Goal: Communication & Community: Answer question/provide support

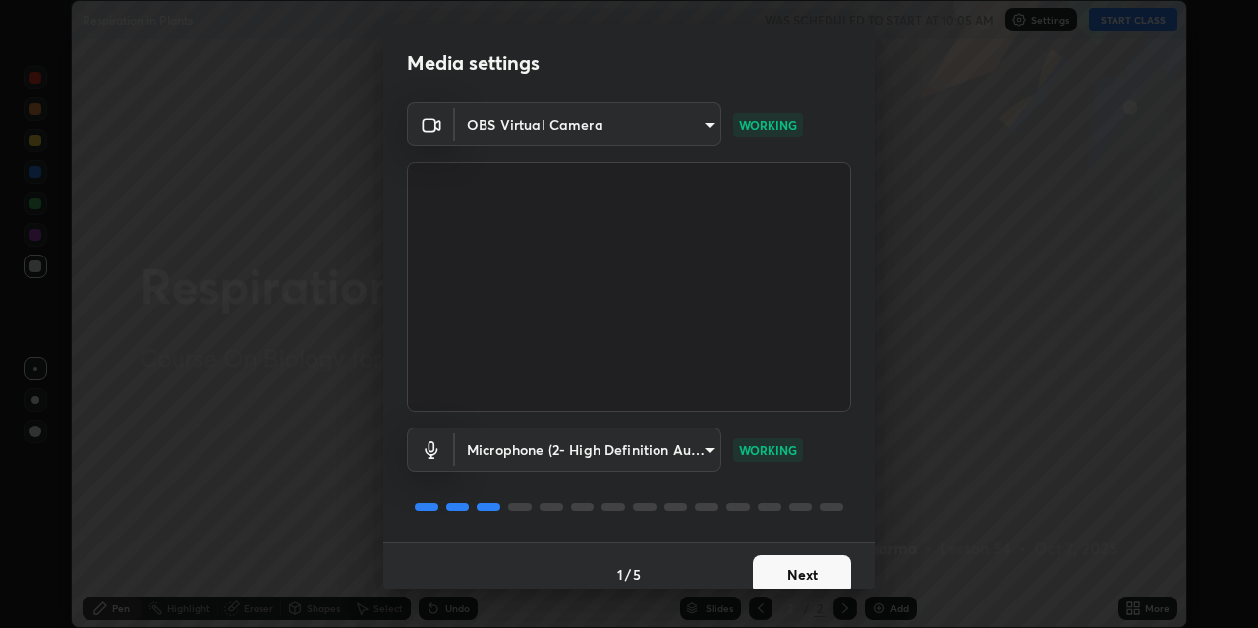
scroll to position [17, 0]
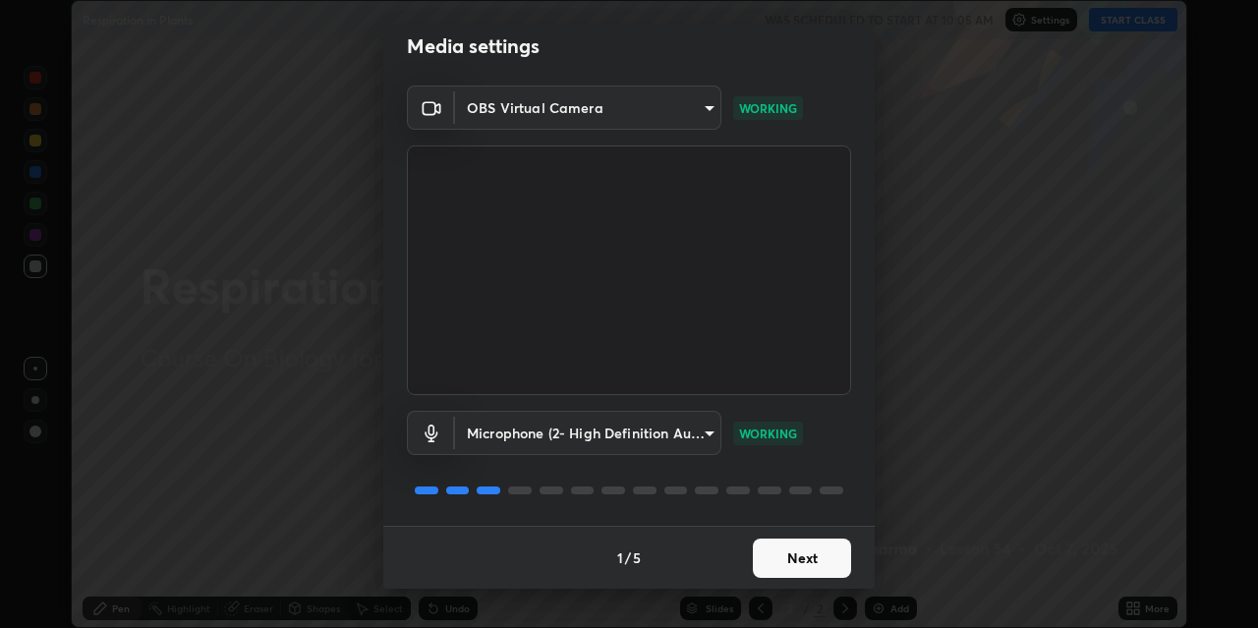
click at [787, 549] on button "Next" at bounding box center [802, 557] width 98 height 39
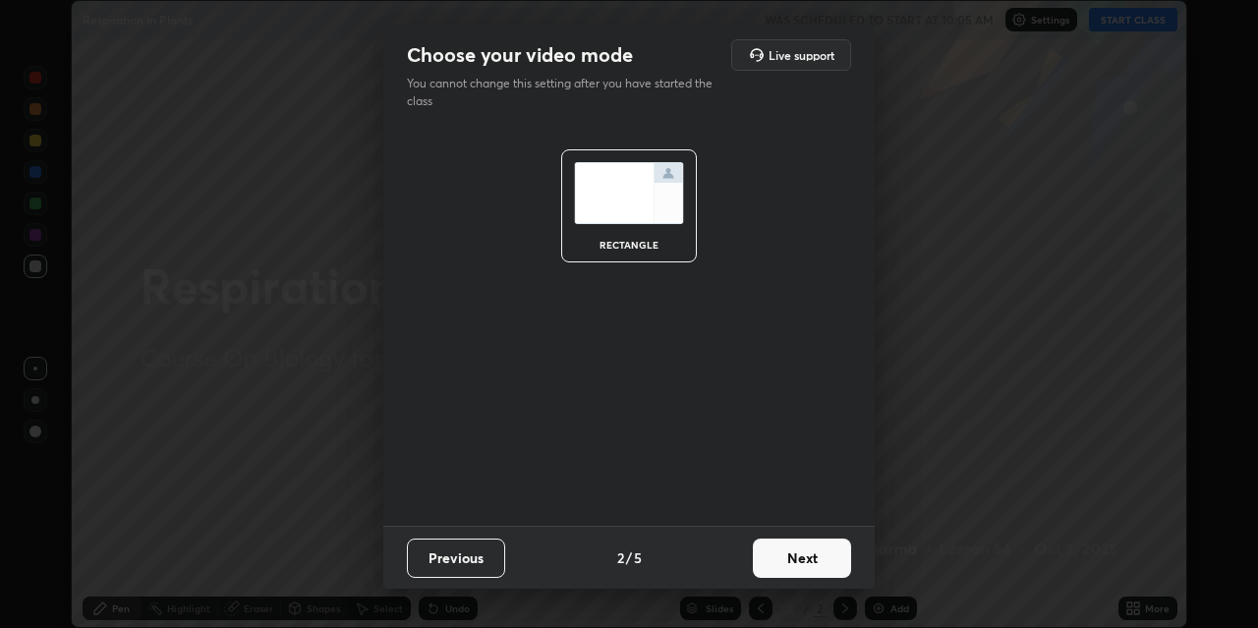
click at [784, 551] on button "Next" at bounding box center [802, 557] width 98 height 39
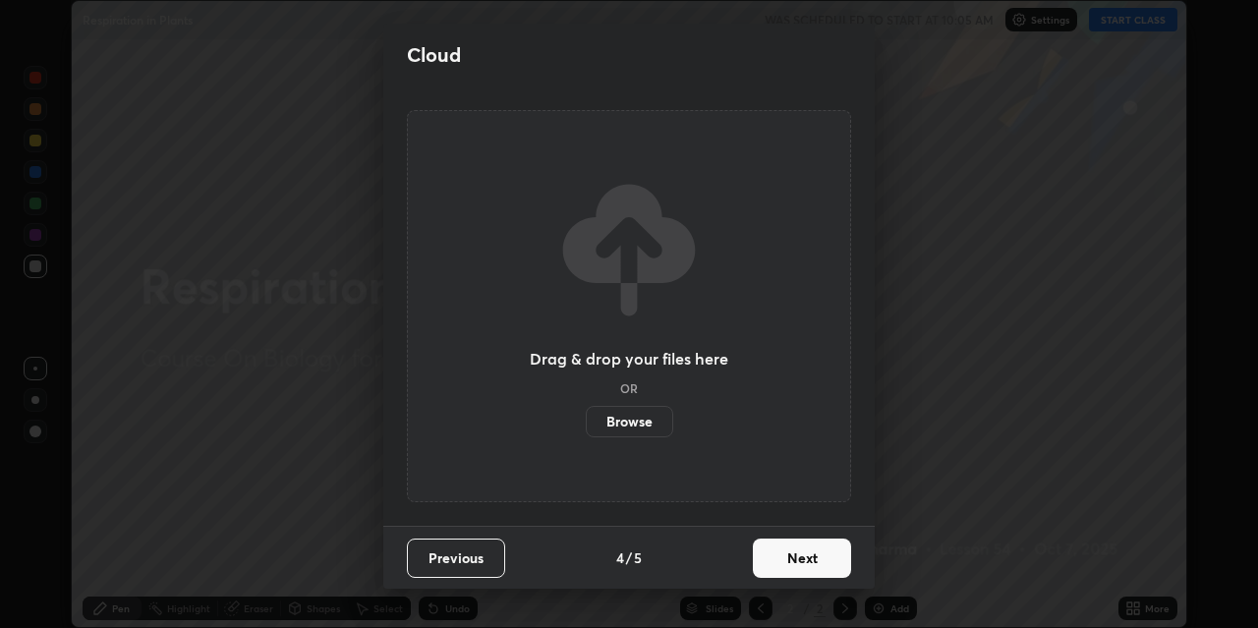
click at [785, 554] on button "Next" at bounding box center [802, 557] width 98 height 39
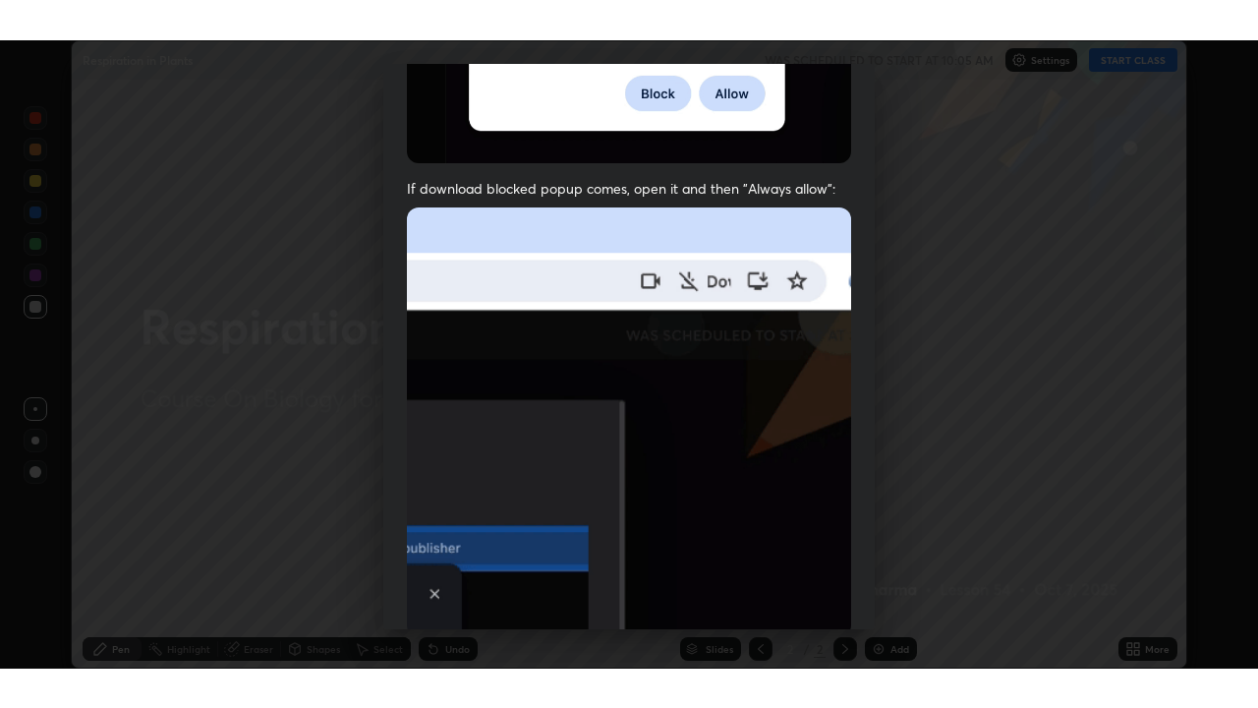
scroll to position [418, 0]
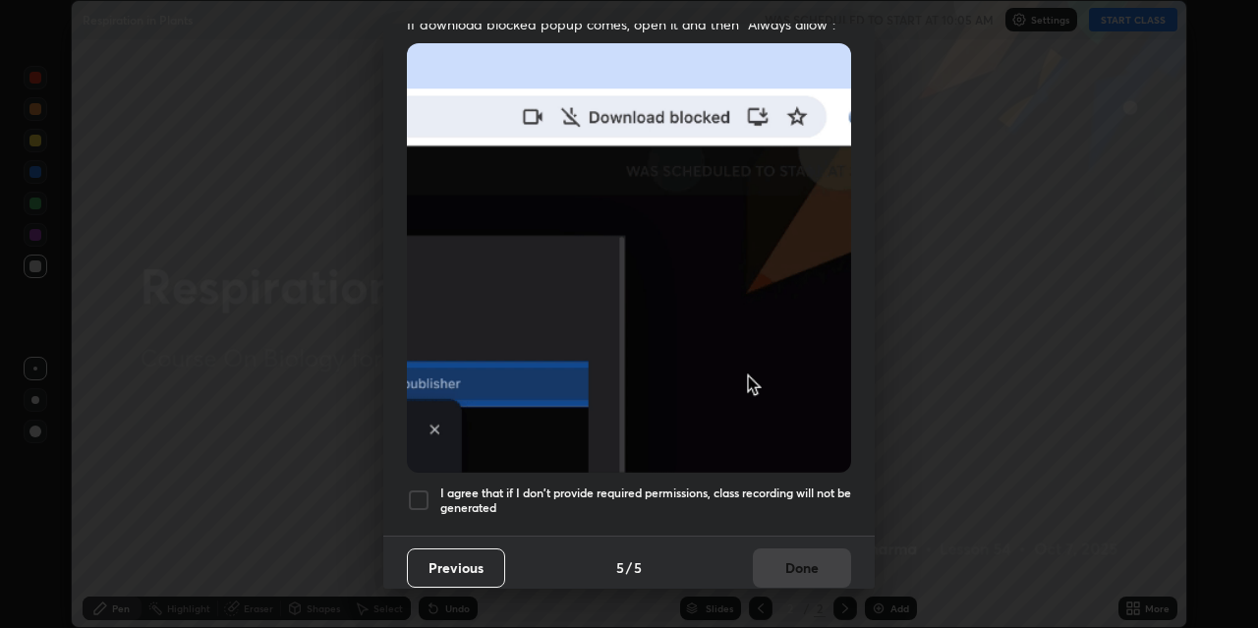
click at [422, 488] on div at bounding box center [419, 500] width 24 height 24
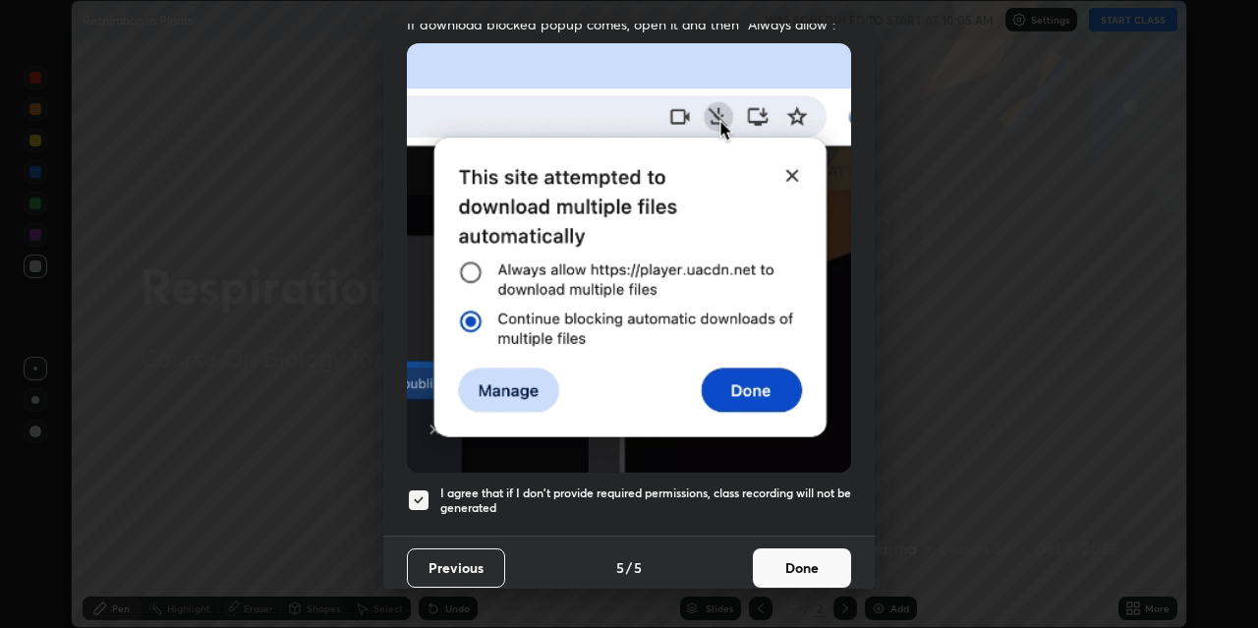
click at [790, 558] on button "Done" at bounding box center [802, 567] width 98 height 39
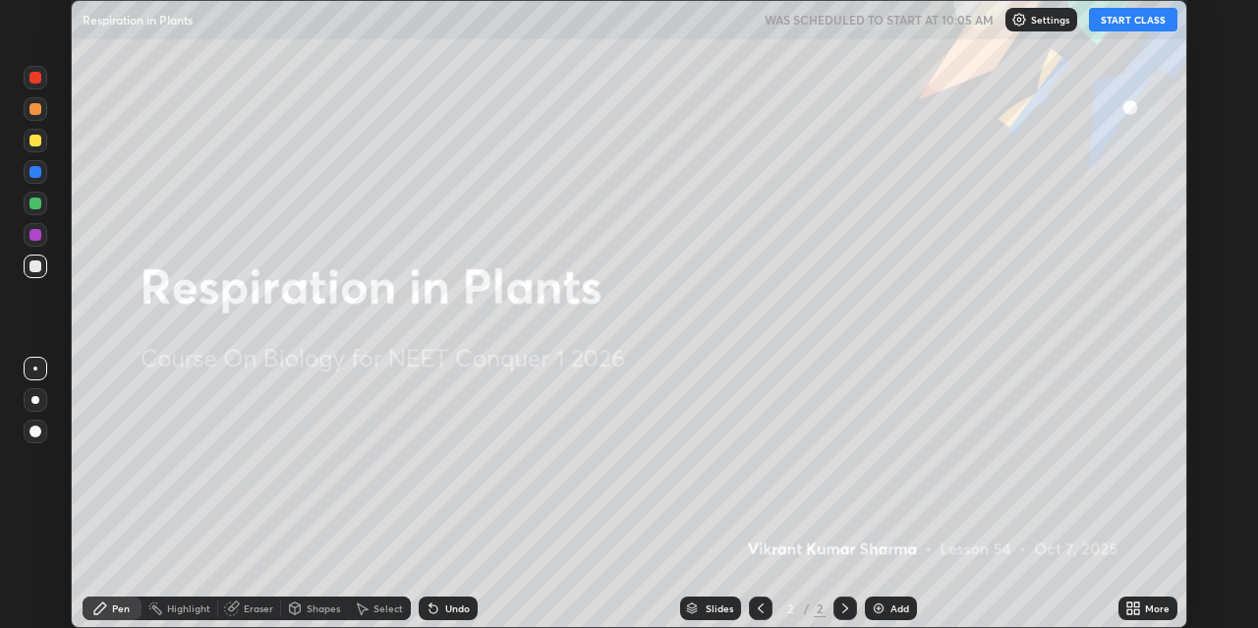
click at [1124, 16] on button "START CLASS" at bounding box center [1133, 20] width 88 height 24
click at [1135, 604] on icon at bounding box center [1136, 604] width 5 height 5
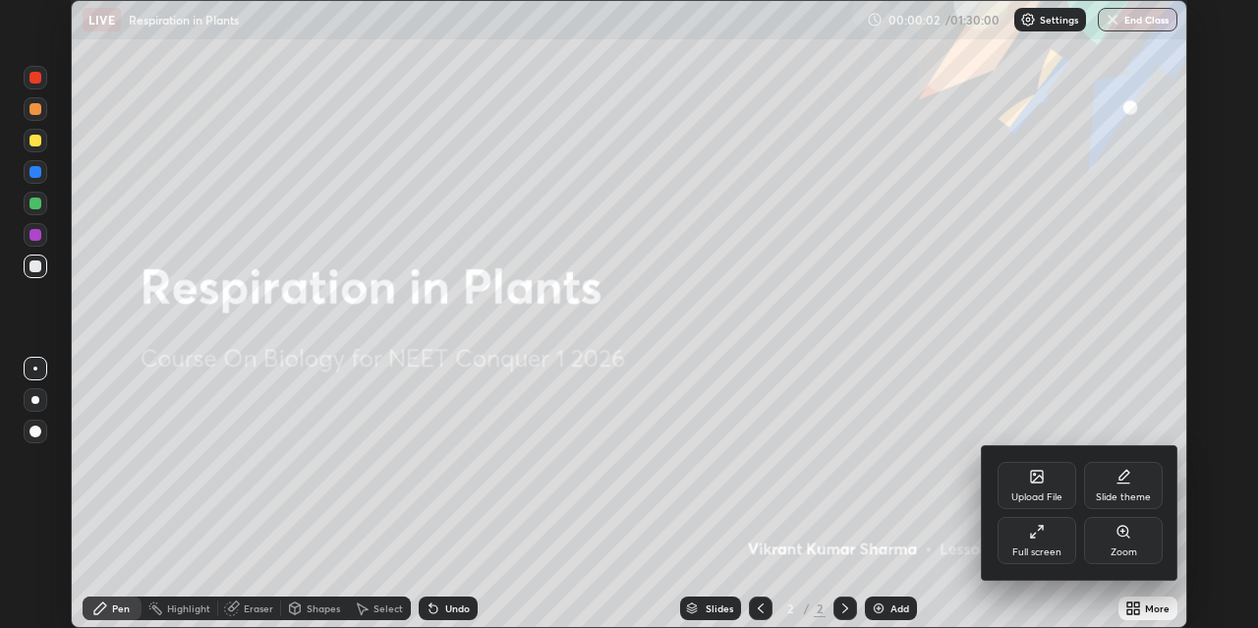
click at [1043, 538] on icon at bounding box center [1037, 532] width 16 height 16
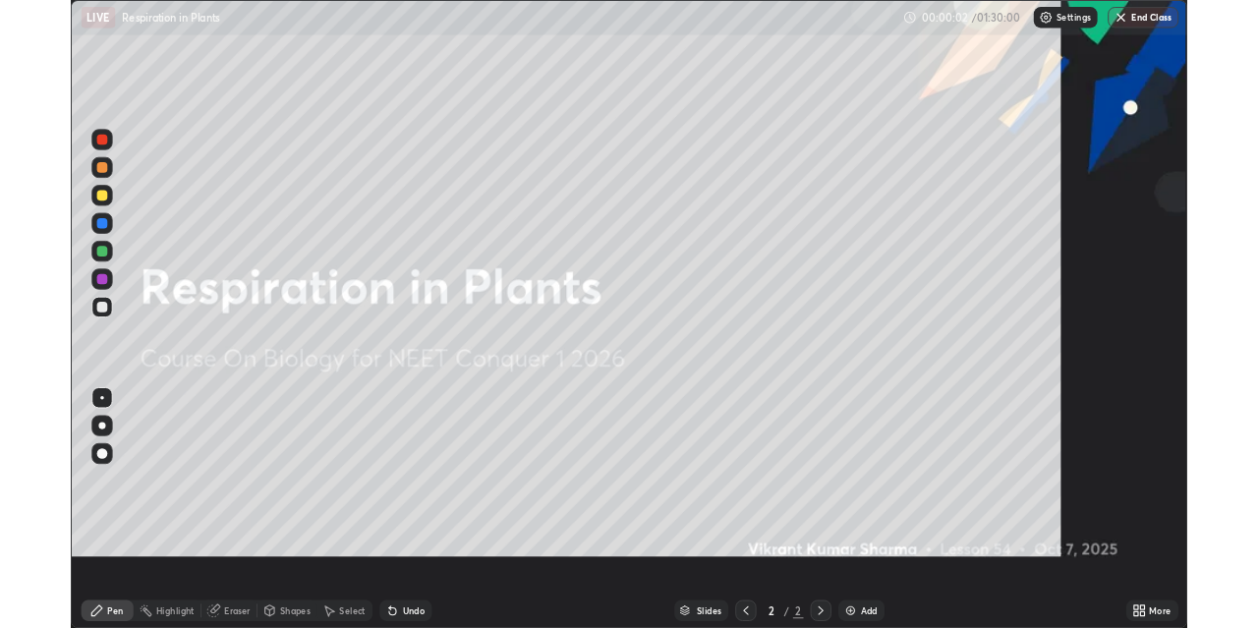
scroll to position [708, 1258]
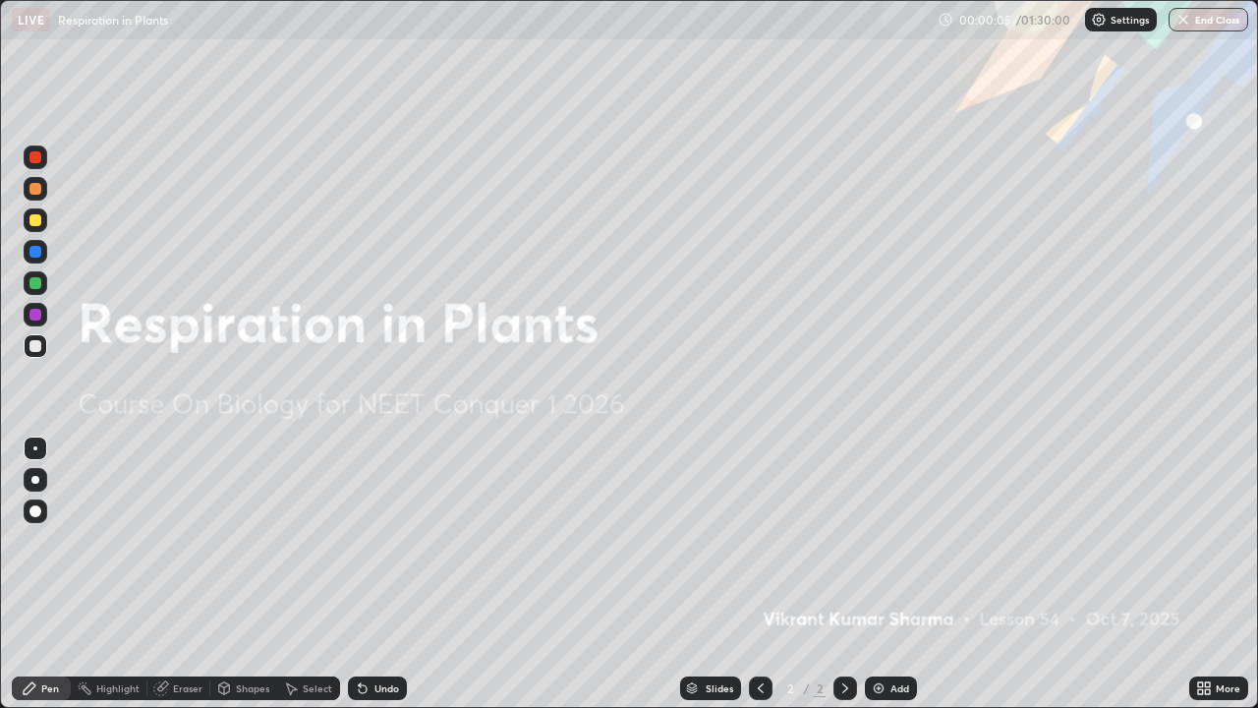
click at [878, 627] on img at bounding box center [879, 688] width 16 height 16
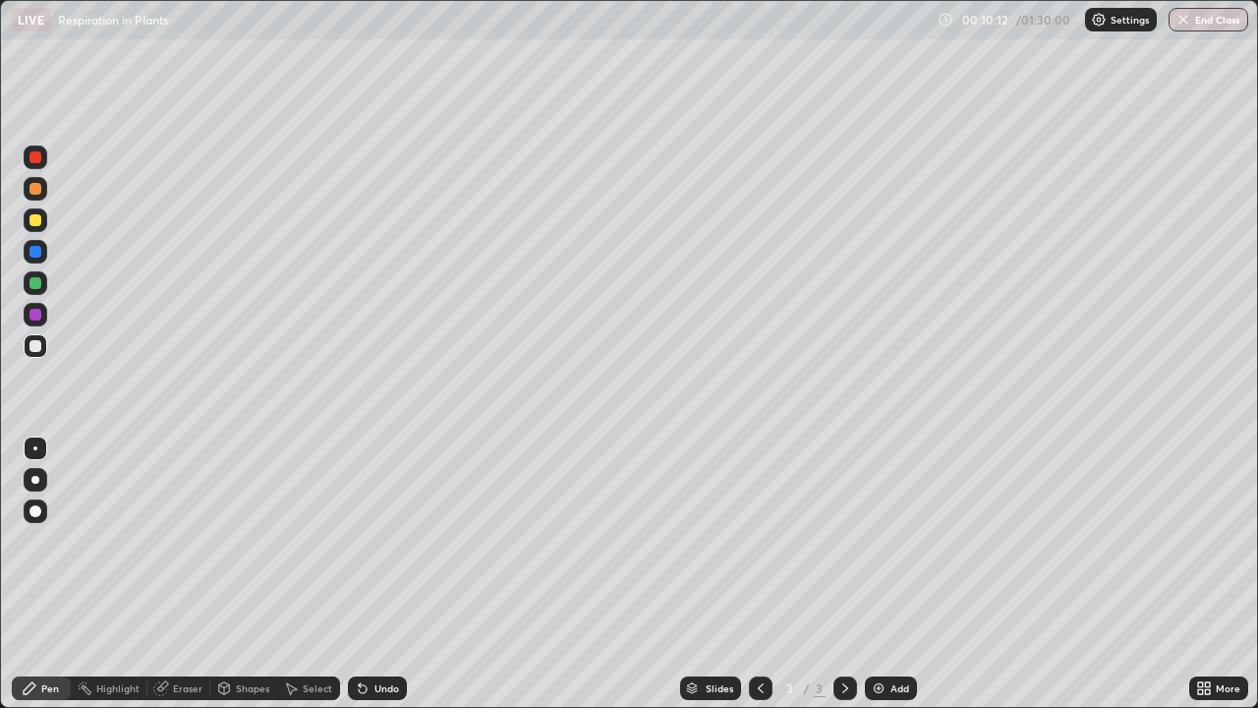
click at [40, 284] on div at bounding box center [35, 283] width 12 height 12
click at [35, 480] on div at bounding box center [35, 480] width 8 height 8
click at [42, 347] on div at bounding box center [36, 346] width 24 height 24
click at [40, 340] on div at bounding box center [36, 346] width 24 height 24
click at [46, 317] on div at bounding box center [36, 315] width 24 height 24
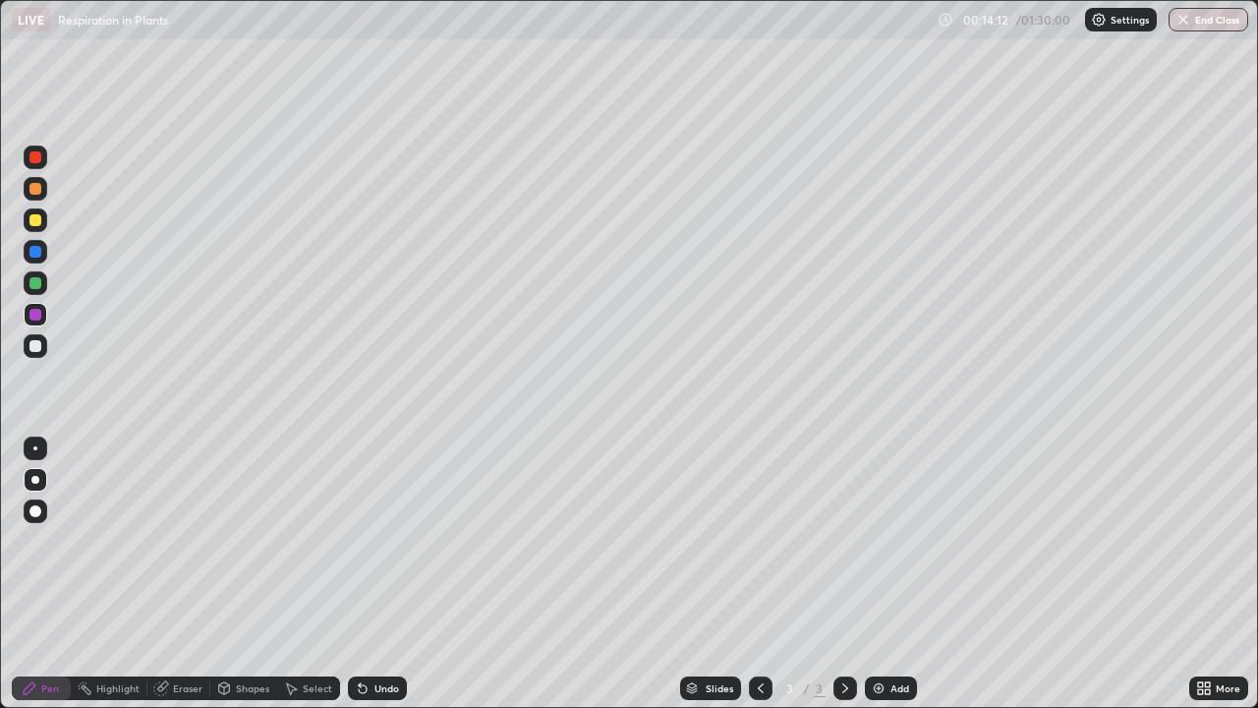
click at [35, 344] on div at bounding box center [35, 346] width 12 height 12
click at [41, 306] on div at bounding box center [36, 315] width 24 height 24
click at [33, 311] on div at bounding box center [35, 315] width 12 height 12
click at [36, 250] on div at bounding box center [35, 252] width 12 height 12
click at [40, 224] on div at bounding box center [36, 220] width 24 height 24
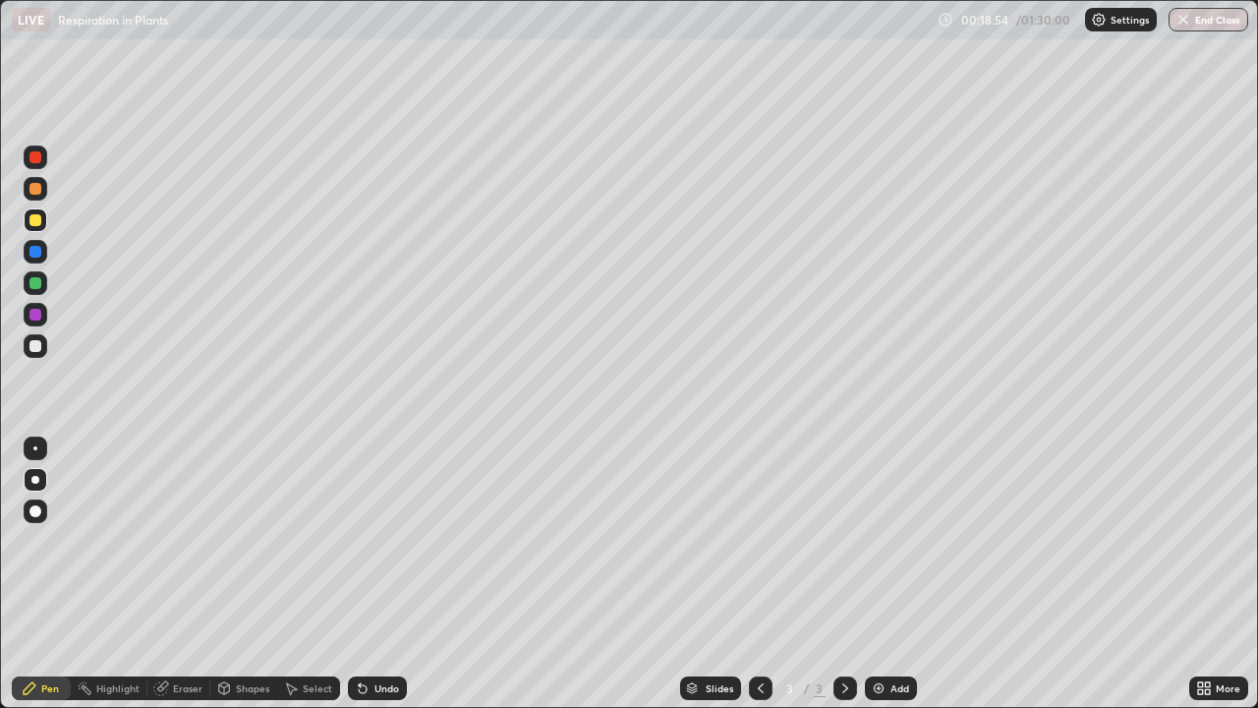
click at [36, 252] on div at bounding box center [35, 252] width 12 height 12
click at [37, 311] on div at bounding box center [35, 315] width 12 height 12
click at [35, 282] on div at bounding box center [35, 283] width 12 height 12
click at [35, 448] on div at bounding box center [35, 448] width 4 height 4
click at [37, 312] on div at bounding box center [35, 315] width 12 height 12
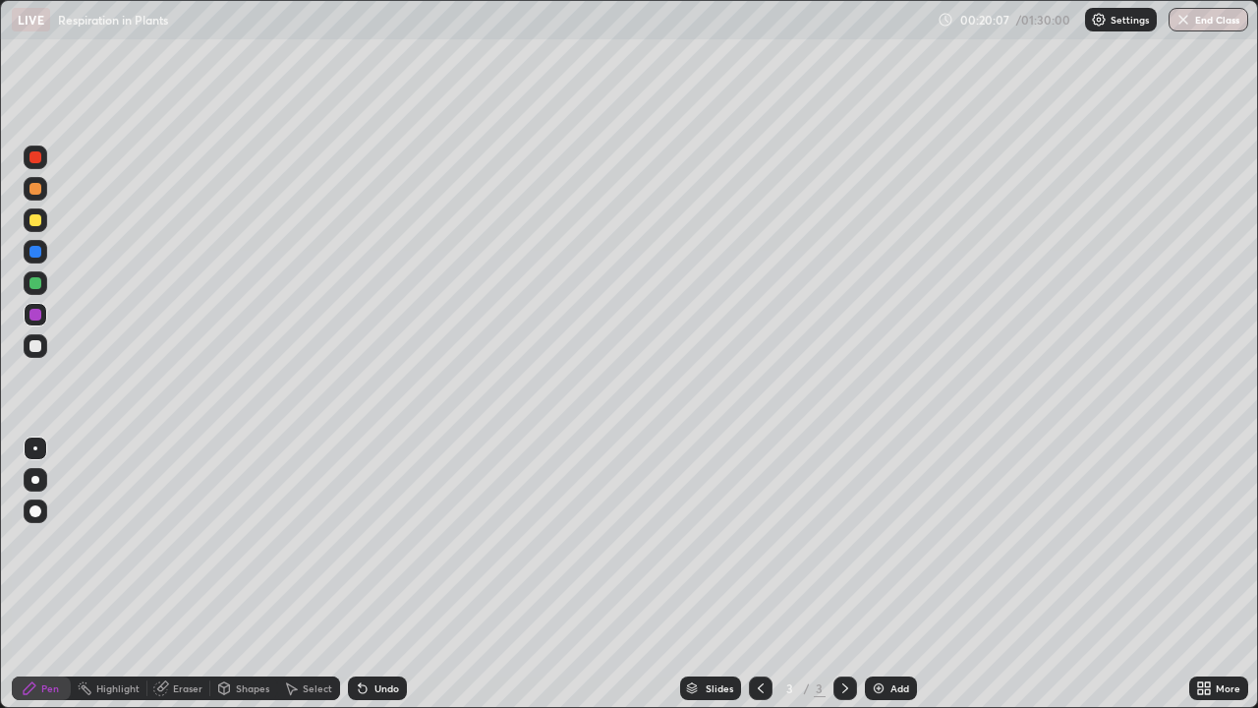
click at [35, 345] on div at bounding box center [35, 346] width 12 height 12
click at [33, 312] on div at bounding box center [35, 315] width 12 height 12
click at [37, 288] on div at bounding box center [35, 283] width 12 height 12
click at [290, 627] on div "Select" at bounding box center [308, 687] width 63 height 39
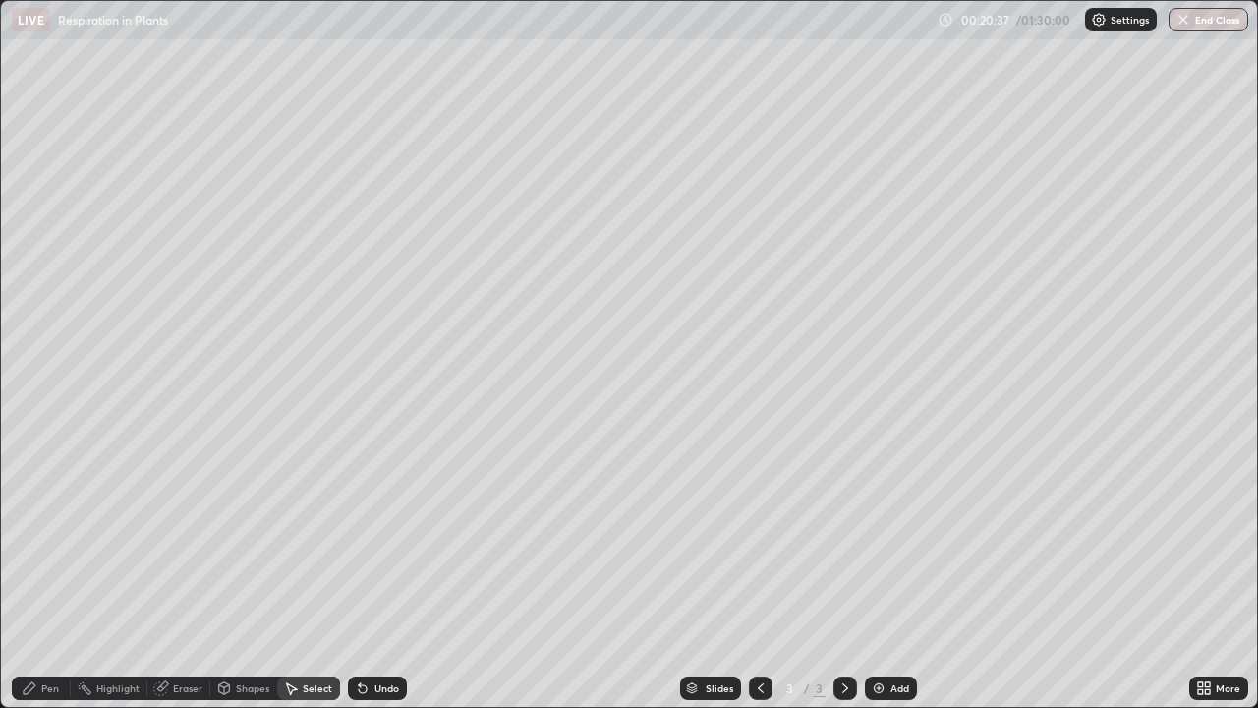
click at [154, 561] on div "0 ° Undo Copy Duplicate Duplicate to new slide Delete" at bounding box center [629, 354] width 1256 height 706
click at [47, 627] on div "Pen" at bounding box center [41, 688] width 59 height 24
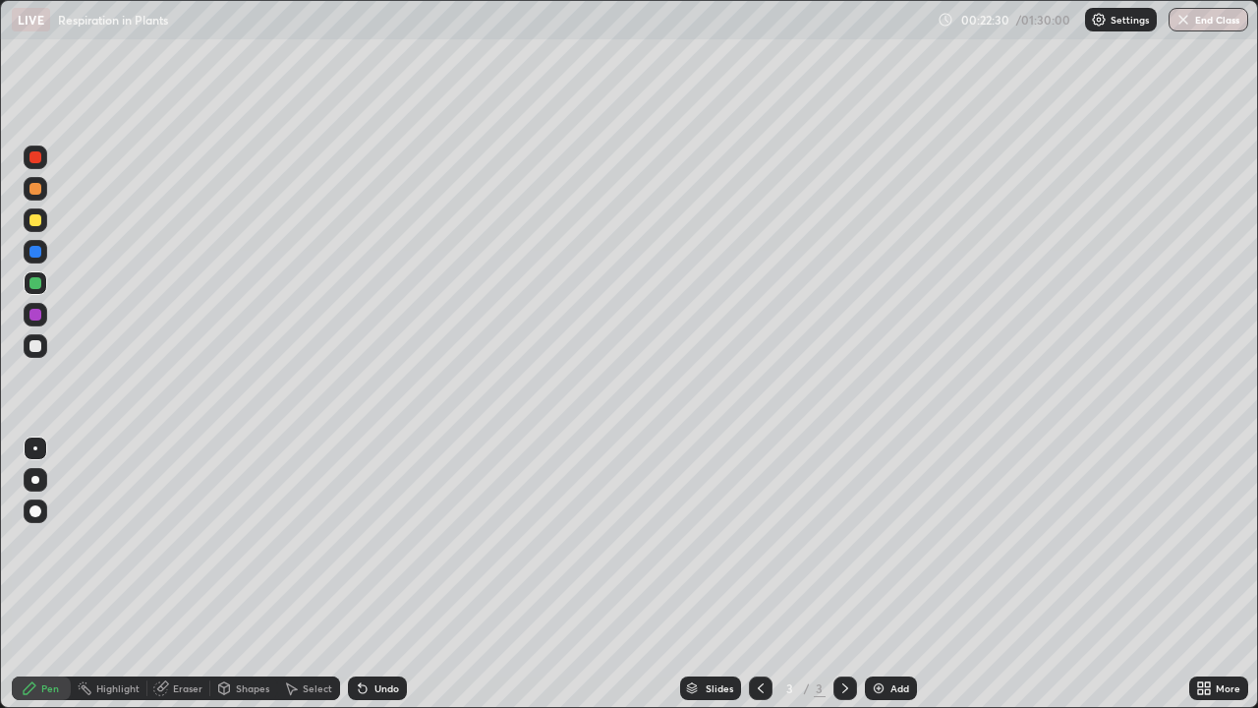
click at [843, 627] on icon at bounding box center [845, 688] width 6 height 10
click at [872, 627] on img at bounding box center [879, 688] width 16 height 16
click at [31, 310] on div at bounding box center [35, 315] width 12 height 12
click at [35, 448] on div at bounding box center [35, 448] width 4 height 4
click at [34, 347] on div at bounding box center [35, 346] width 12 height 12
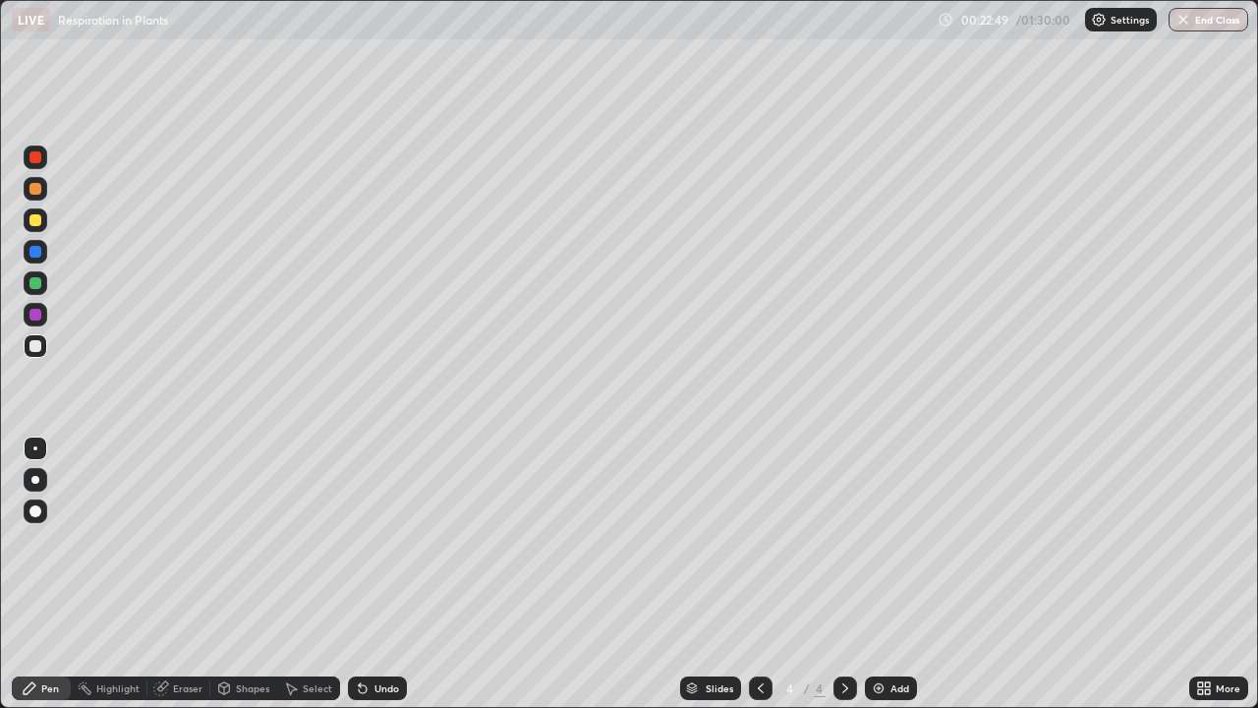
click at [35, 479] on div at bounding box center [35, 480] width 8 height 8
click at [36, 344] on div at bounding box center [35, 346] width 12 height 12
click at [38, 317] on div at bounding box center [35, 315] width 12 height 12
click at [37, 315] on div at bounding box center [35, 315] width 12 height 12
click at [303, 627] on div "Select" at bounding box center [317, 688] width 29 height 10
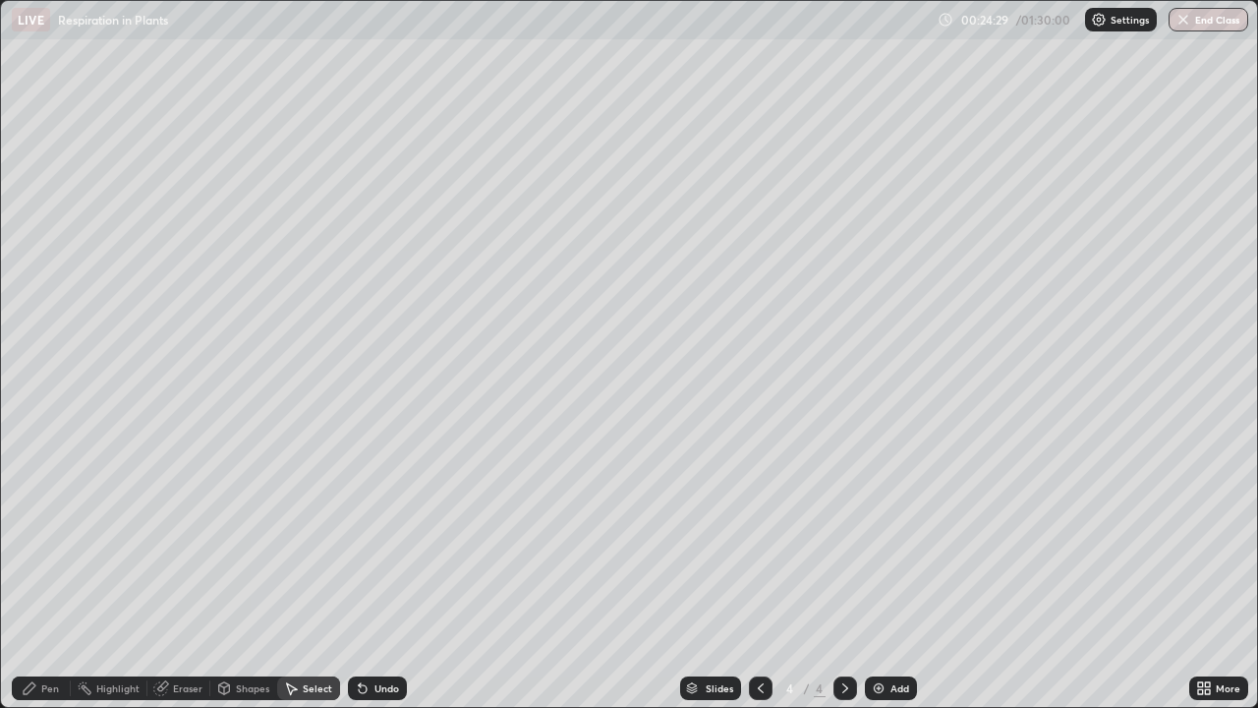
click at [167, 627] on icon at bounding box center [161, 688] width 16 height 16
click at [32, 627] on icon at bounding box center [30, 688] width 16 height 16
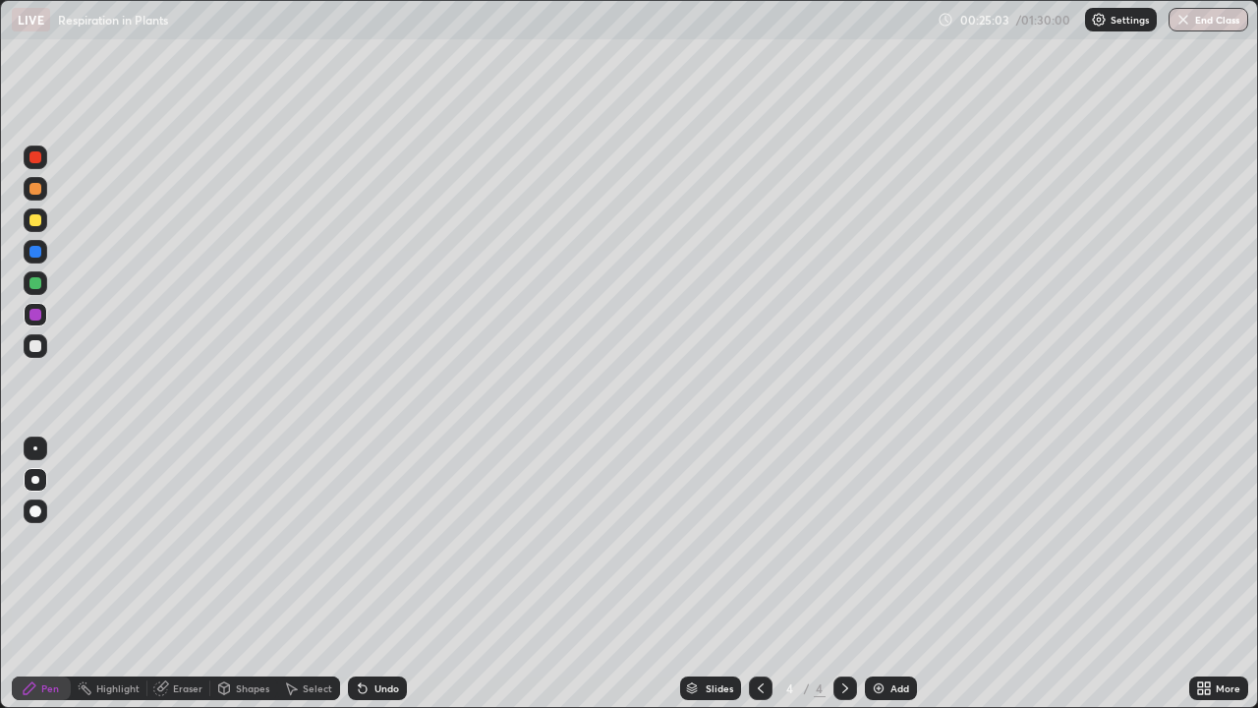
click at [38, 253] on div at bounding box center [35, 252] width 12 height 12
click at [360, 627] on icon at bounding box center [363, 689] width 8 height 8
click at [374, 627] on div "Undo" at bounding box center [386, 688] width 25 height 10
click at [371, 627] on div "Undo" at bounding box center [377, 688] width 59 height 24
click at [368, 627] on div "Undo" at bounding box center [377, 688] width 59 height 24
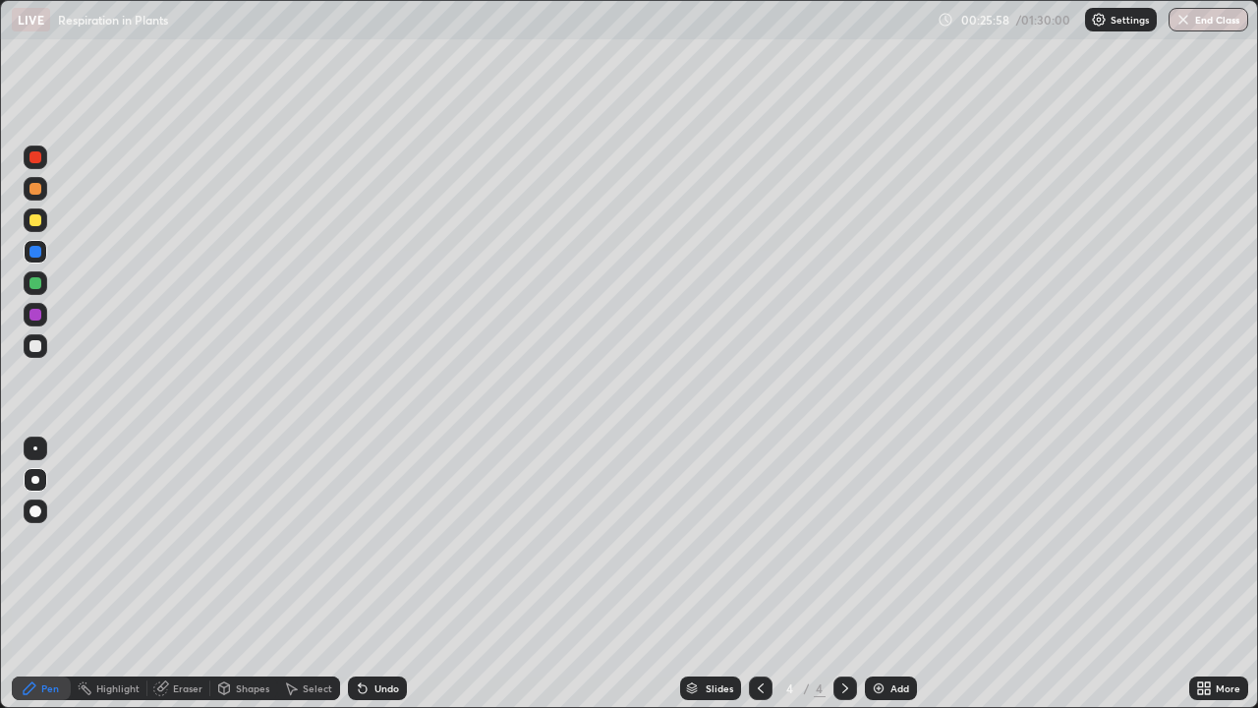
click at [367, 627] on icon at bounding box center [363, 688] width 16 height 16
click at [749, 627] on div at bounding box center [761, 688] width 24 height 24
click at [841, 627] on icon at bounding box center [845, 688] width 16 height 16
click at [872, 627] on img at bounding box center [879, 688] width 16 height 16
click at [35, 448] on div at bounding box center [35, 448] width 4 height 4
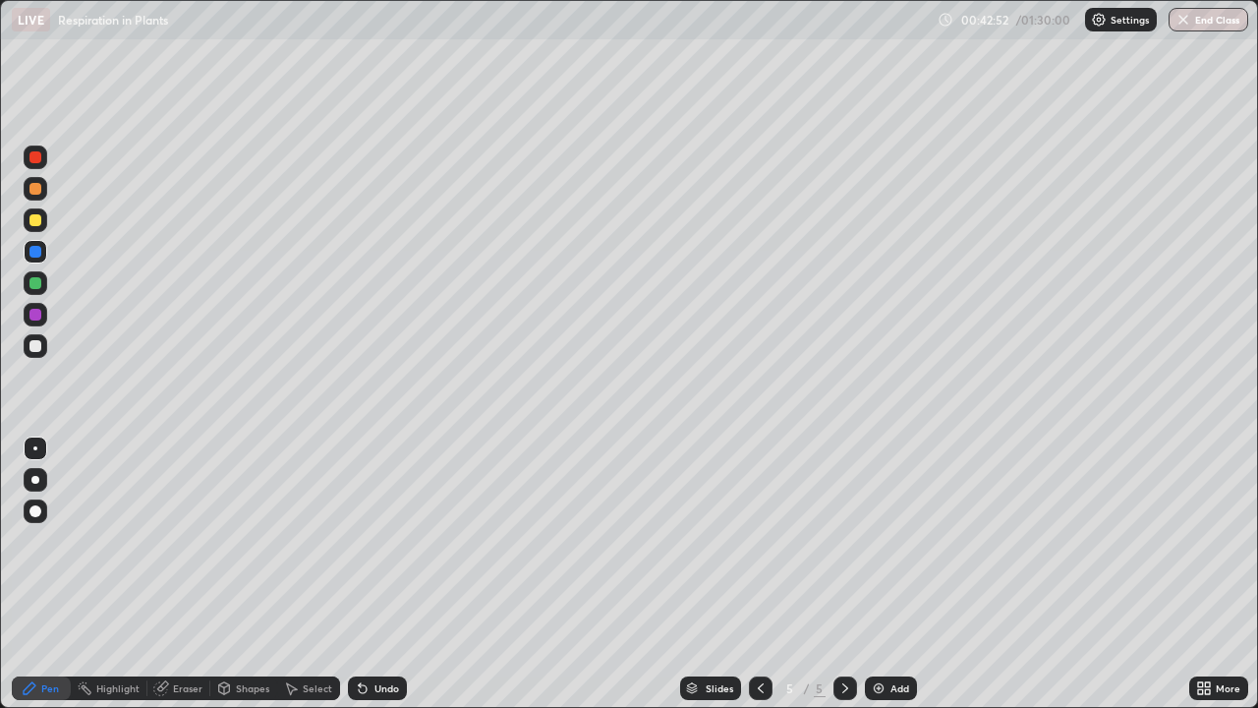
click at [35, 345] on div at bounding box center [35, 346] width 12 height 12
click at [39, 316] on div at bounding box center [35, 315] width 12 height 12
click at [46, 351] on div at bounding box center [36, 346] width 24 height 24
click at [759, 627] on icon at bounding box center [761, 688] width 16 height 16
click at [843, 627] on icon at bounding box center [845, 688] width 16 height 16
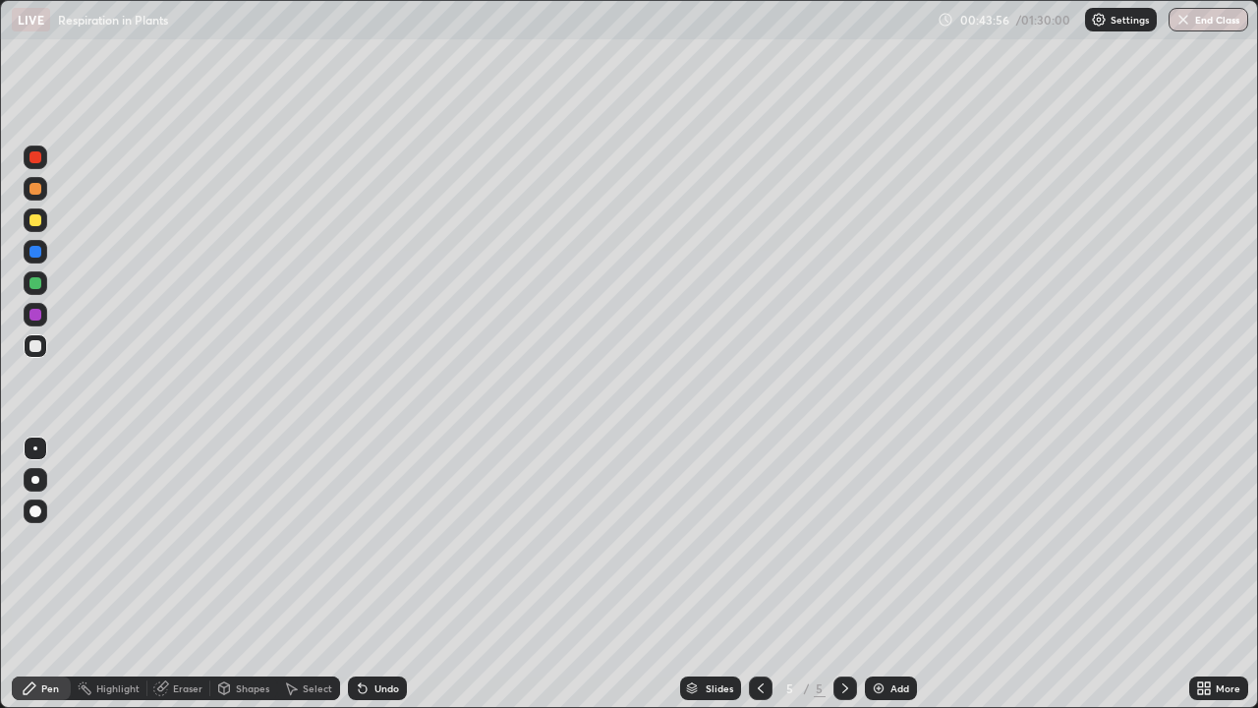
click at [360, 627] on icon at bounding box center [363, 689] width 8 height 8
click at [374, 627] on div "Undo" at bounding box center [386, 688] width 25 height 10
click at [844, 627] on div at bounding box center [845, 688] width 24 height 24
click at [875, 627] on img at bounding box center [879, 688] width 16 height 16
click at [34, 287] on div at bounding box center [35, 283] width 12 height 12
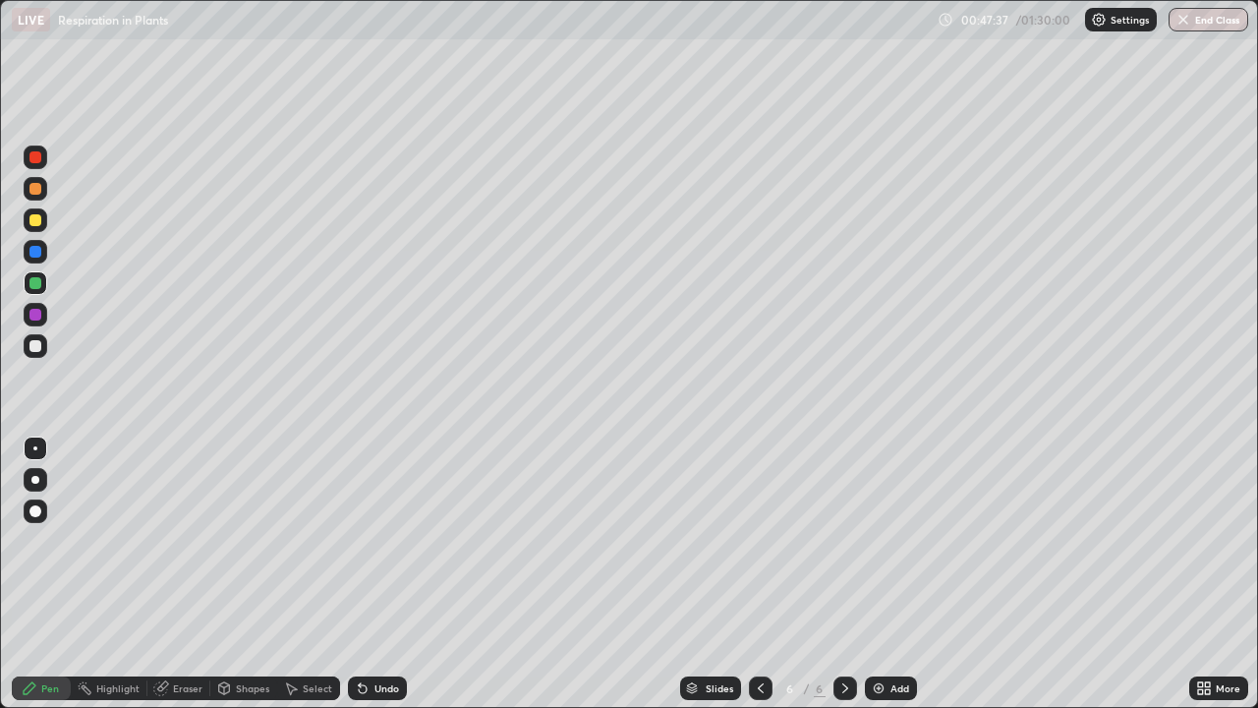
click at [35, 344] on div at bounding box center [35, 346] width 12 height 12
click at [379, 627] on div "Undo" at bounding box center [386, 688] width 25 height 10
click at [185, 627] on div "Eraser" at bounding box center [187, 688] width 29 height 10
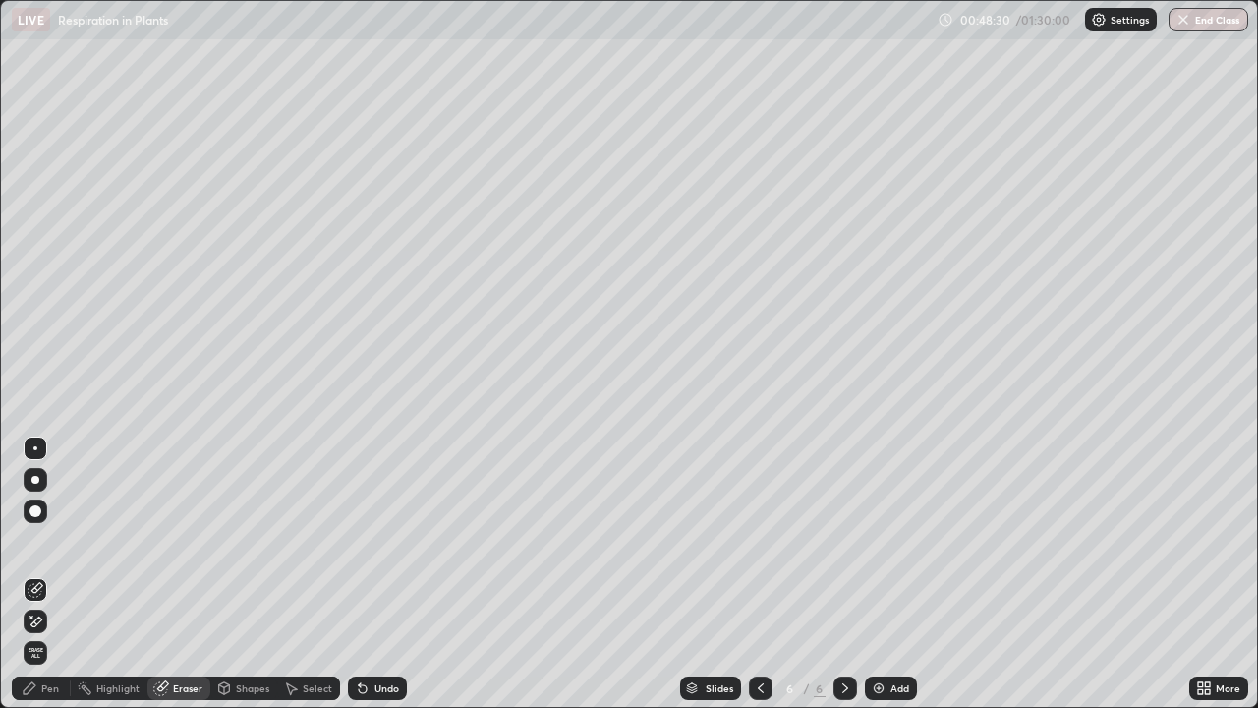
click at [57, 627] on div "Pen" at bounding box center [41, 688] width 59 height 24
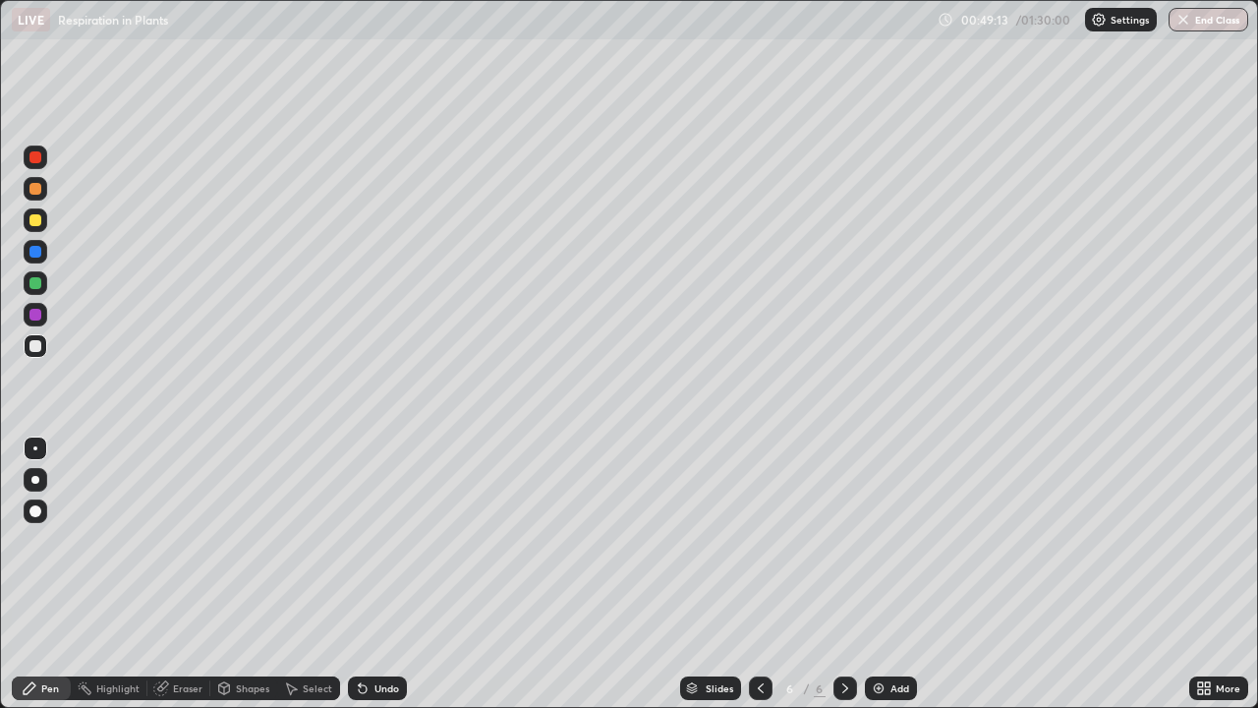
click at [761, 627] on icon at bounding box center [761, 688] width 16 height 16
click at [843, 627] on icon at bounding box center [845, 688] width 16 height 16
click at [36, 342] on div at bounding box center [35, 346] width 12 height 12
click at [1205, 627] on icon at bounding box center [1207, 684] width 5 height 5
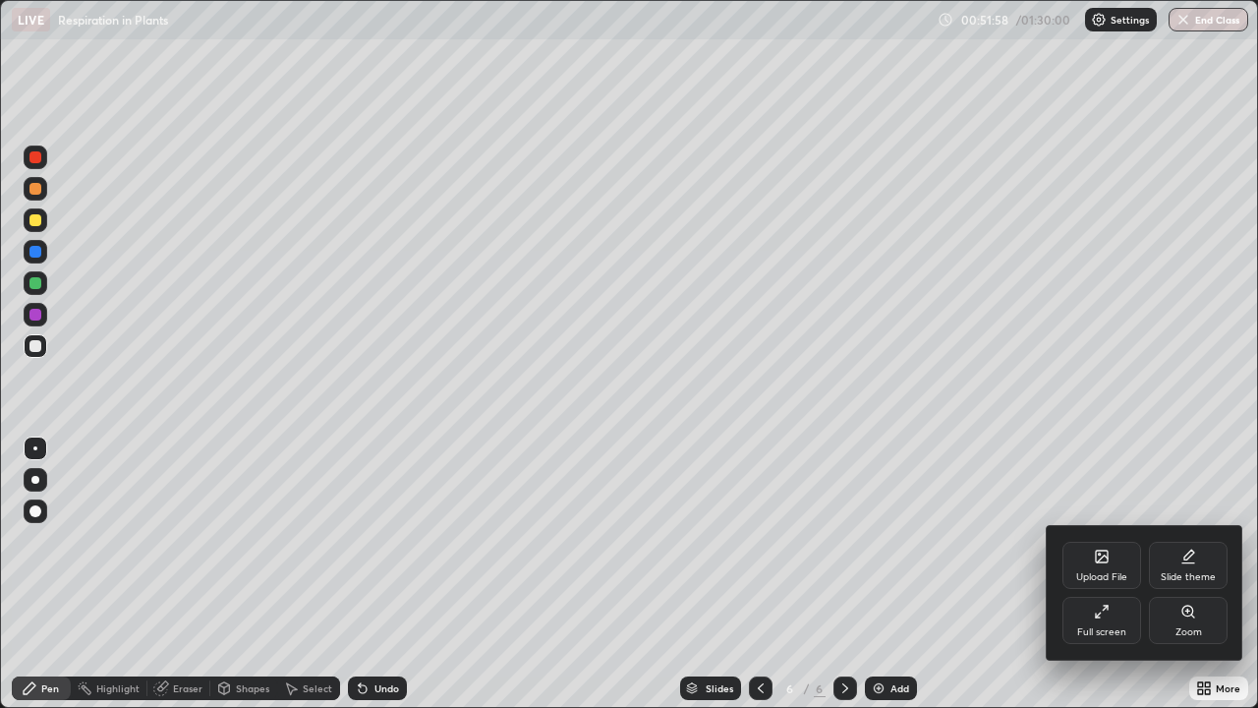
click at [1080, 566] on div "Upload File" at bounding box center [1101, 564] width 79 height 47
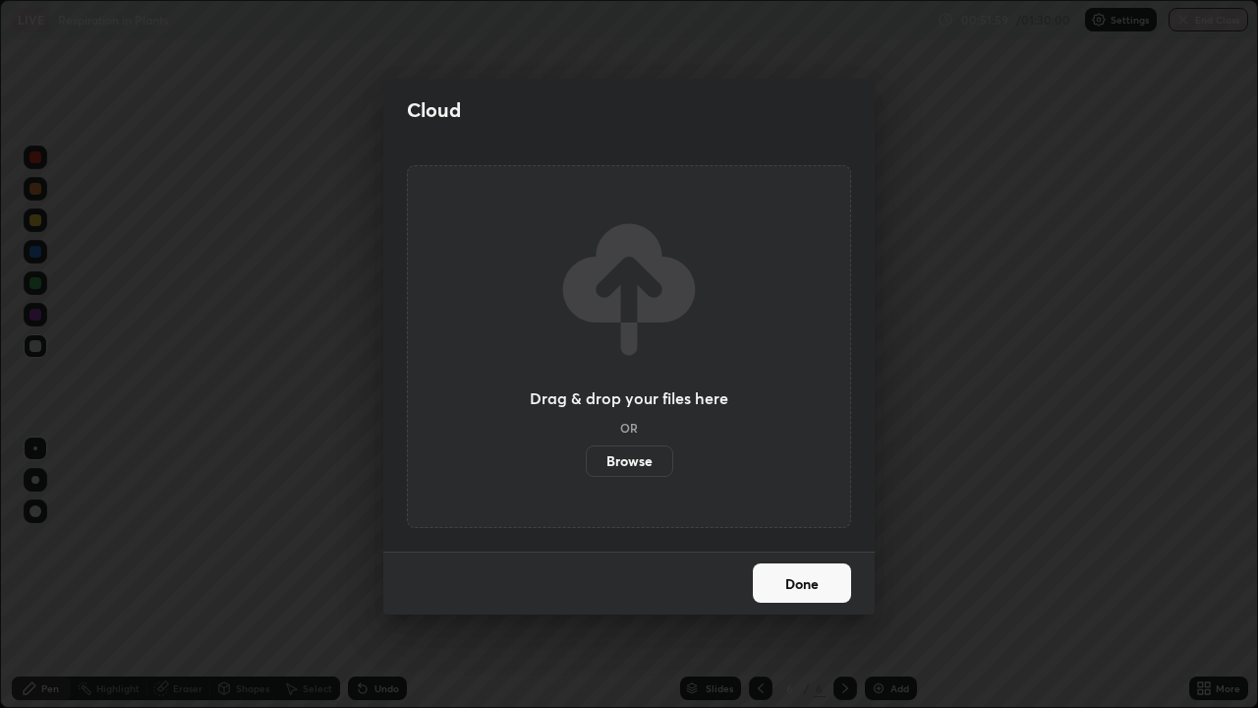
click at [633, 454] on label "Browse" at bounding box center [629, 460] width 87 height 31
click at [586, 454] on input "Browse" at bounding box center [586, 460] width 0 height 31
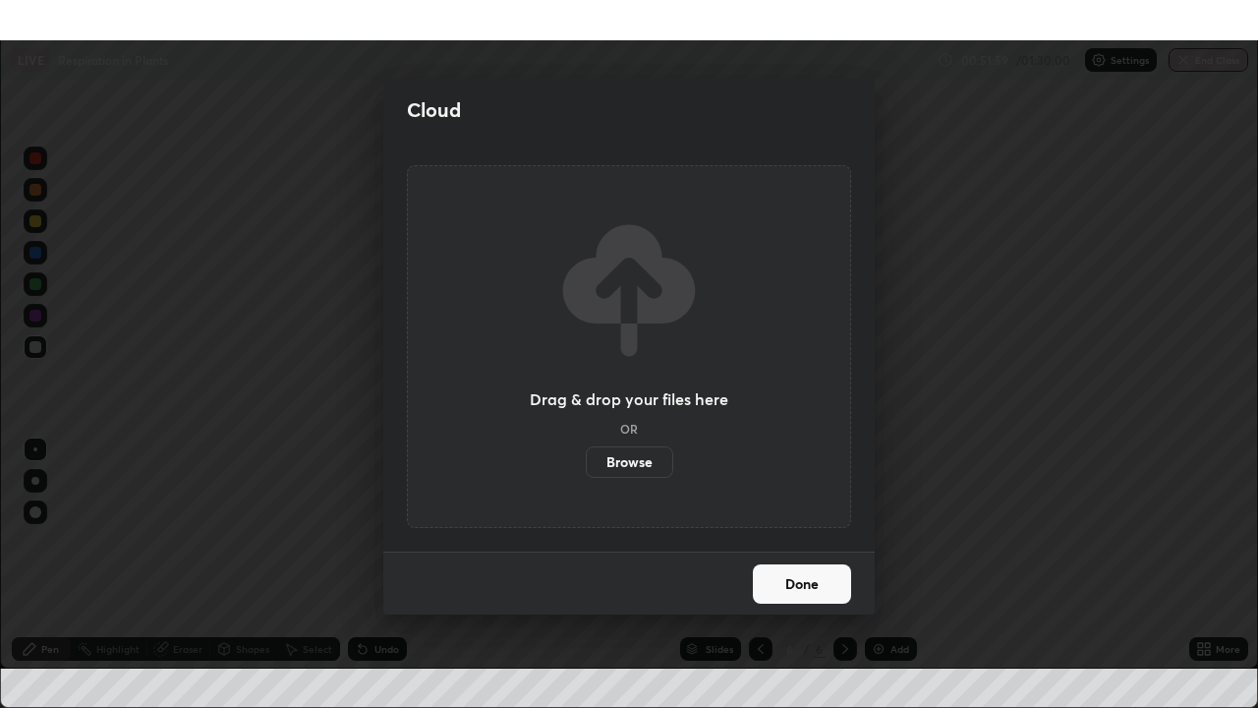
scroll to position [97637, 97008]
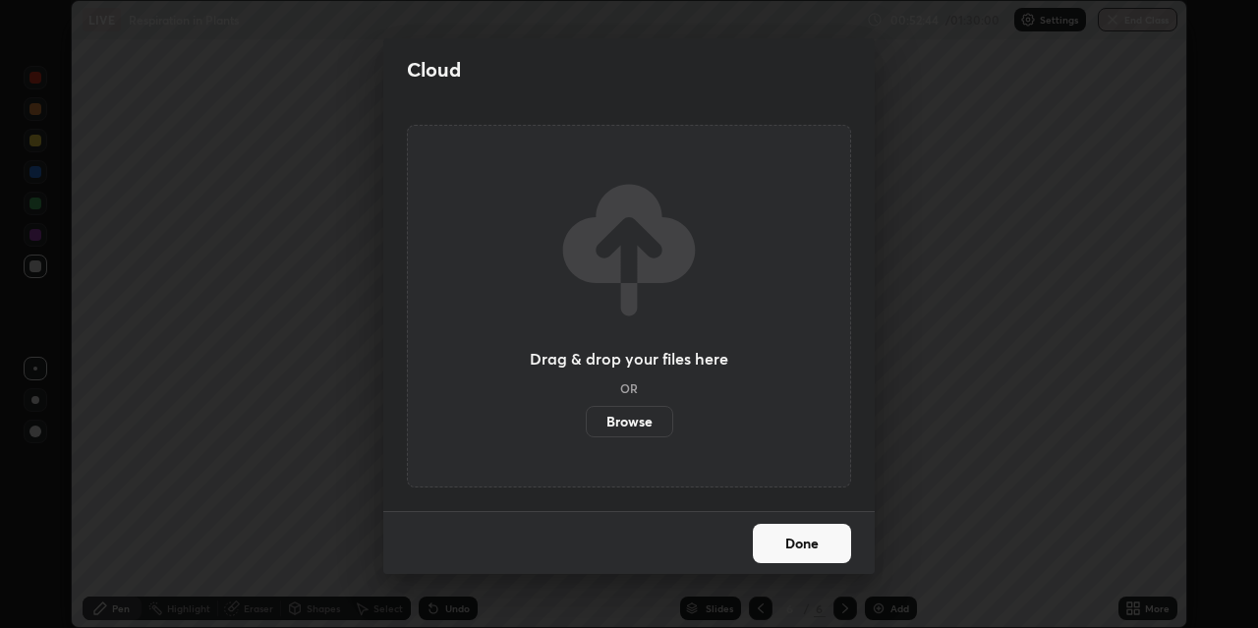
click at [805, 544] on button "Done" at bounding box center [802, 543] width 98 height 39
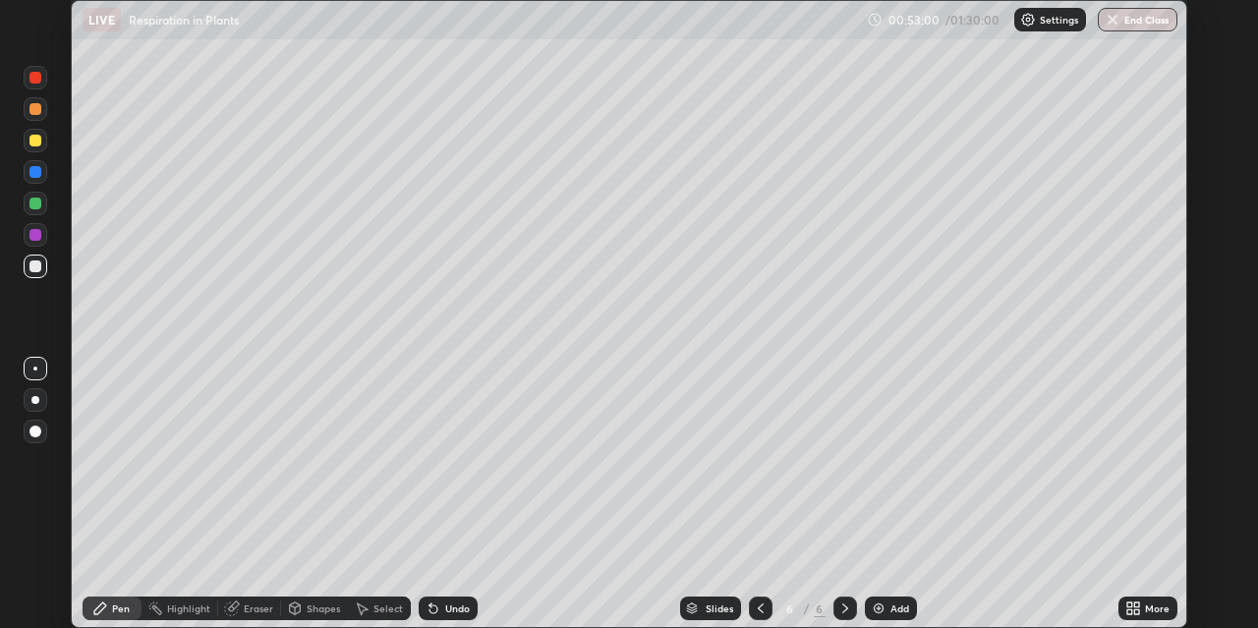
click at [1129, 611] on icon at bounding box center [1129, 611] width 5 height 5
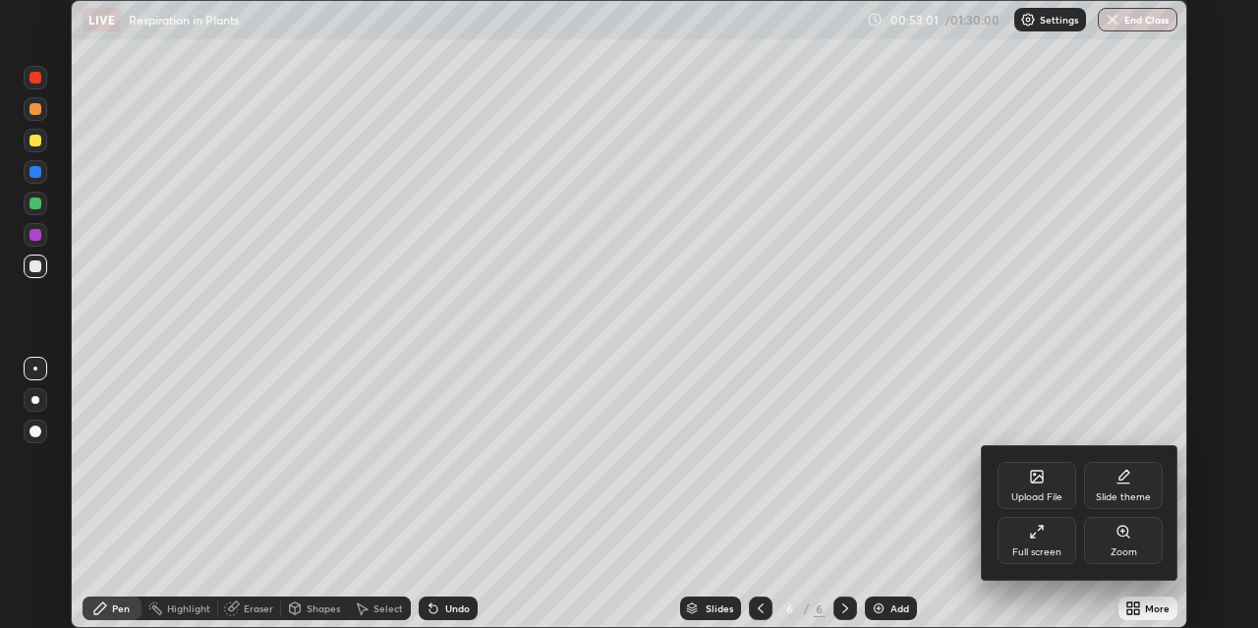
click at [1055, 537] on div "Full screen" at bounding box center [1036, 540] width 79 height 47
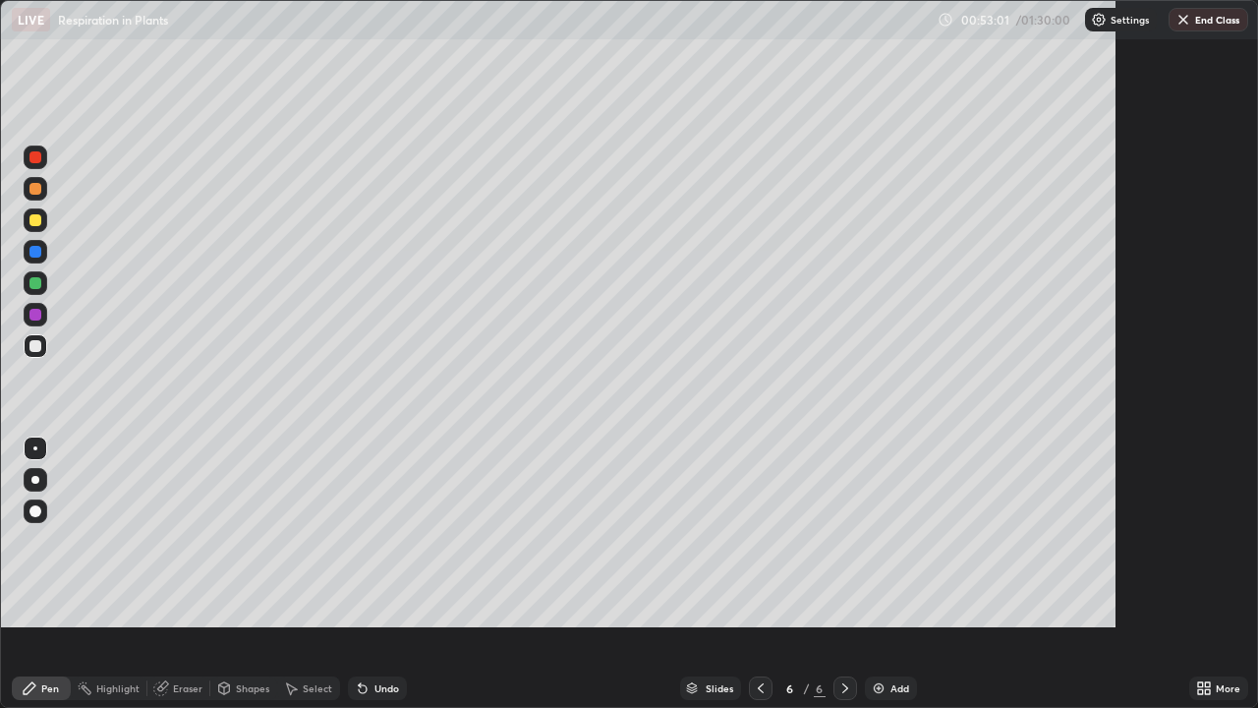
scroll to position [708, 1258]
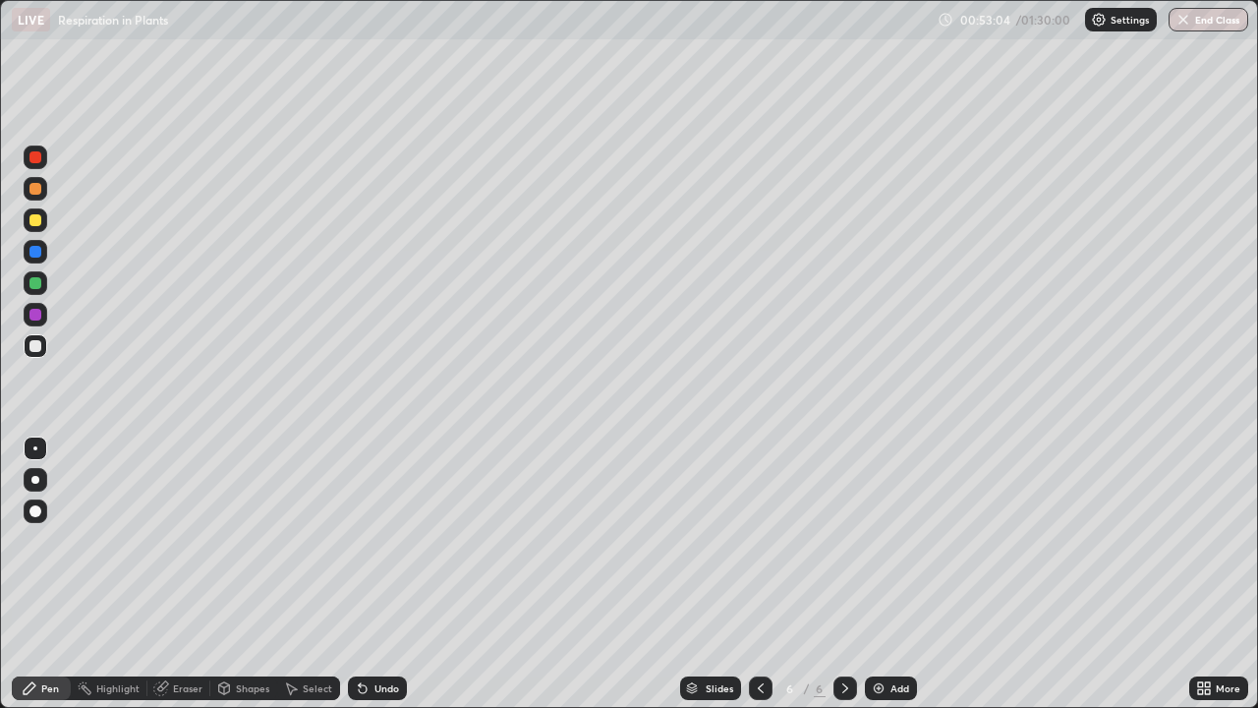
click at [760, 627] on icon at bounding box center [761, 688] width 16 height 16
click at [39, 315] on div at bounding box center [35, 315] width 12 height 12
click at [1195, 22] on button "End Class" at bounding box center [1208, 20] width 80 height 24
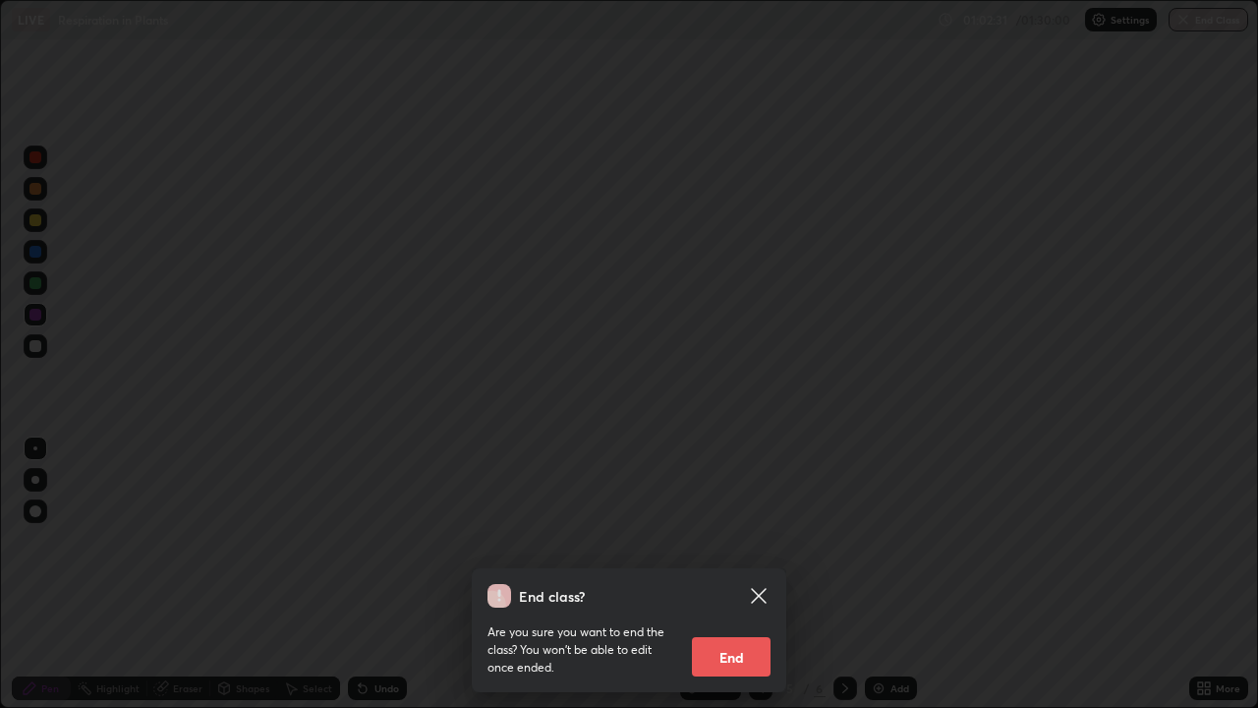
click at [739, 627] on button "End" at bounding box center [731, 656] width 79 height 39
